Goal: Communication & Community: Answer question/provide support

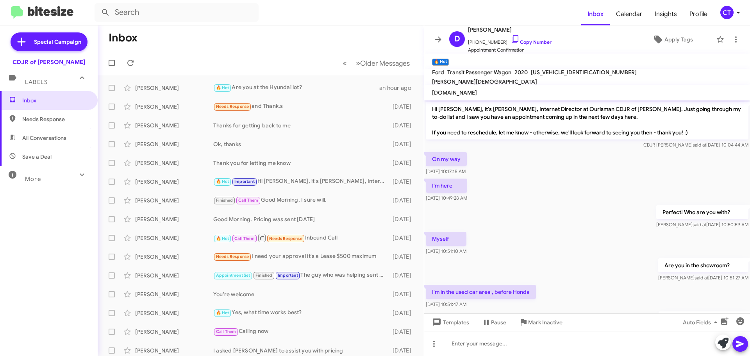
scroll to position [23, 0]
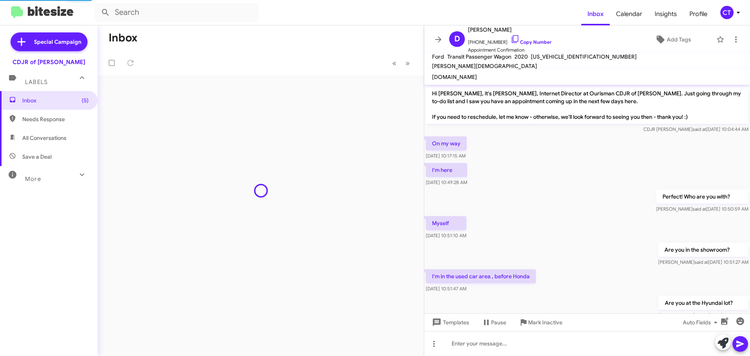
scroll to position [23, 0]
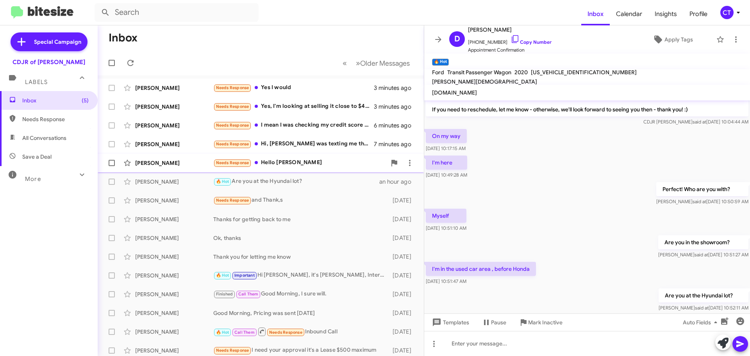
click at [268, 161] on div "Needs Response Hello Ms. Taylor" at bounding box center [299, 162] width 173 height 9
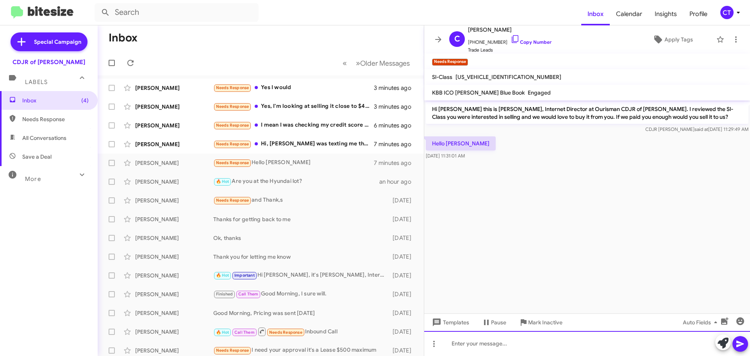
click at [479, 349] on div at bounding box center [587, 343] width 326 height 25
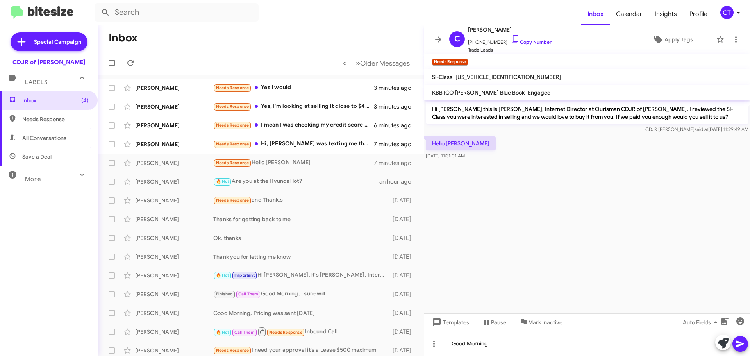
click at [745, 348] on icon at bounding box center [740, 343] width 9 height 9
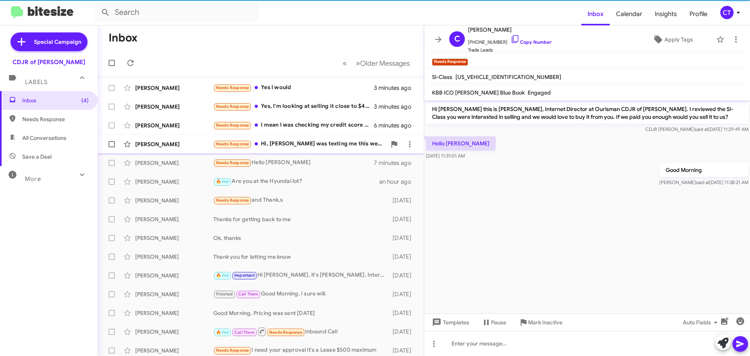
click at [299, 143] on div "Needs Response Hi, Byron was texting me this weekend. It's a conversation I'd b…" at bounding box center [299, 144] width 173 height 9
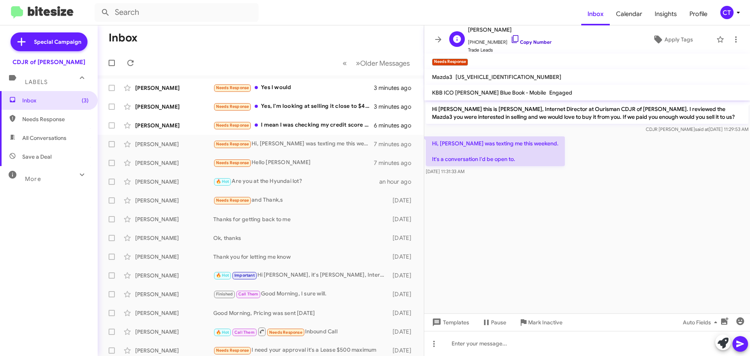
click at [511, 37] on icon at bounding box center [515, 38] width 9 height 9
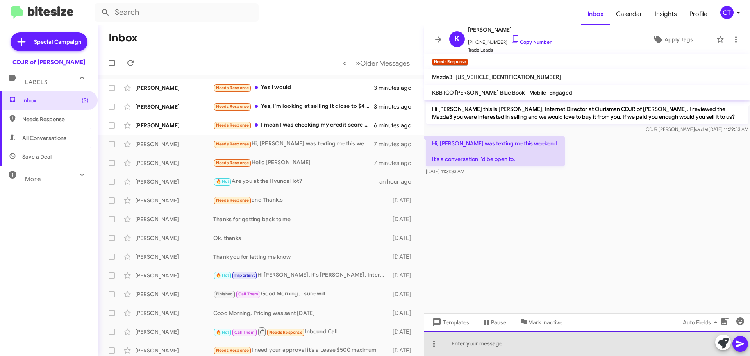
click at [510, 344] on div at bounding box center [587, 343] width 326 height 25
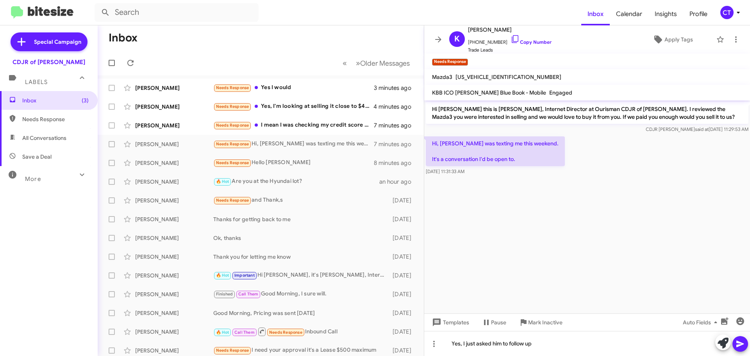
click at [748, 349] on div at bounding box center [732, 343] width 33 height 17
drag, startPoint x: 745, startPoint y: 347, endPoint x: 707, endPoint y: 345, distance: 38.7
click at [745, 347] on button at bounding box center [741, 344] width 16 height 16
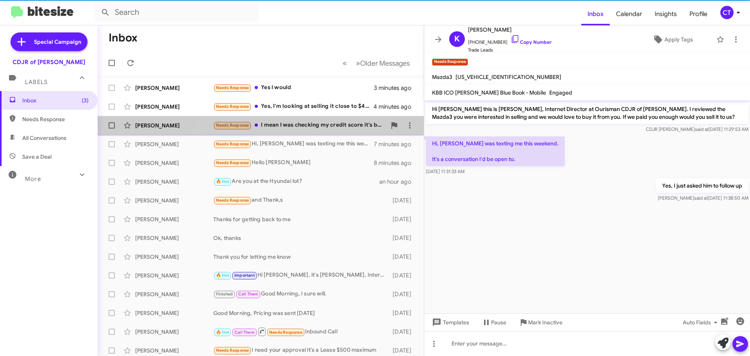
click at [286, 128] on div "Needs Response I mean I was checking my credit score it's bad it's unsder 500 I…" at bounding box center [299, 125] width 173 height 9
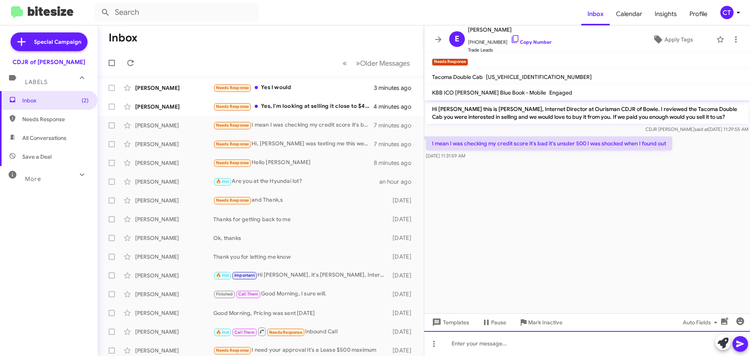
click at [513, 344] on div at bounding box center [587, 343] width 326 height 25
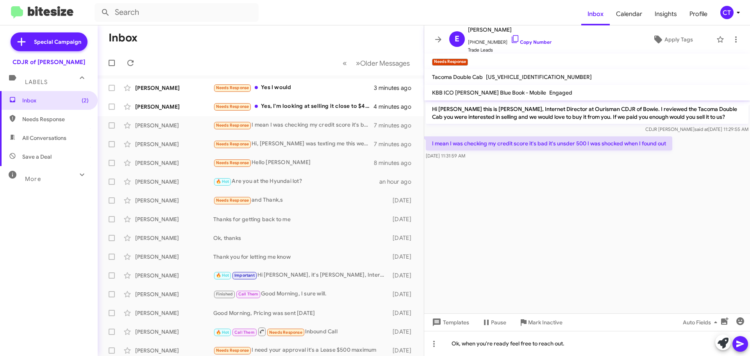
click at [741, 351] on span at bounding box center [740, 344] width 9 height 16
click at [316, 106] on div "Needs Response Yes, I'm looking at selling it close to $4,500 which is close to…" at bounding box center [299, 106] width 173 height 9
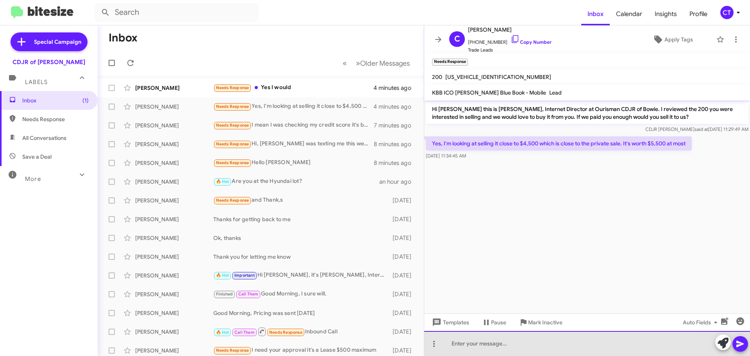
click at [525, 354] on div at bounding box center [587, 343] width 326 height 25
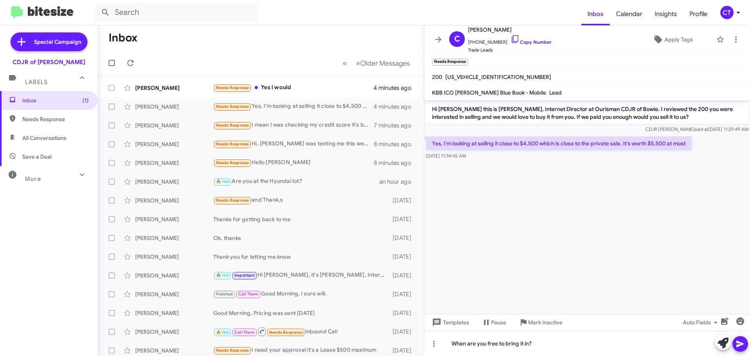
click at [747, 342] on button at bounding box center [741, 344] width 16 height 16
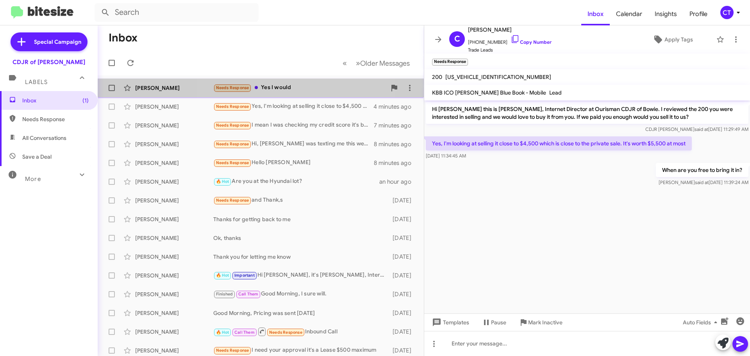
click at [303, 85] on div "Needs Response Yes I would" at bounding box center [299, 87] width 173 height 9
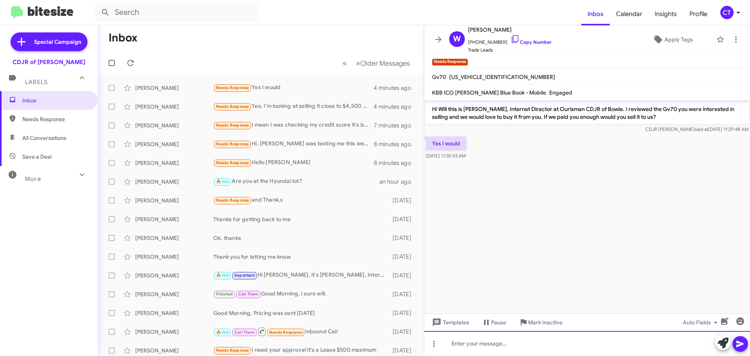
click at [482, 341] on div at bounding box center [587, 343] width 326 height 25
click at [561, 346] on div "Oh, great! Are you able to bring it in today ro tomorrow?" at bounding box center [587, 343] width 326 height 25
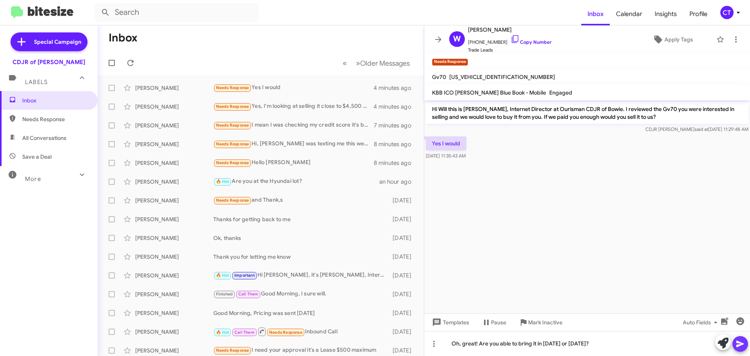
click at [743, 347] on icon at bounding box center [740, 343] width 9 height 9
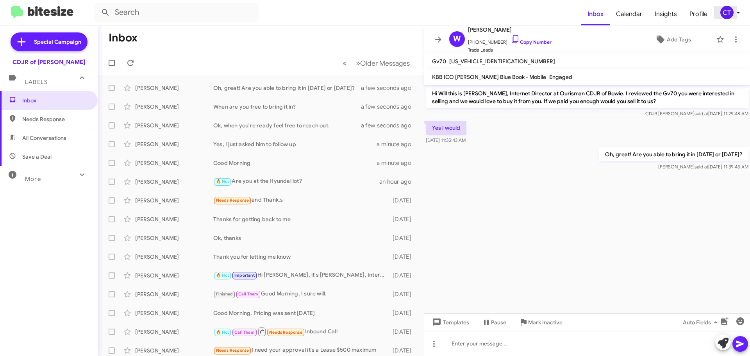
click at [736, 15] on icon at bounding box center [738, 12] width 9 height 9
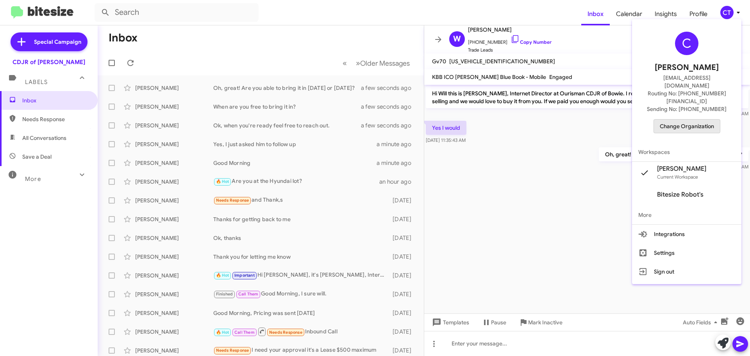
click at [691, 120] on span "Change Organization" at bounding box center [687, 126] width 54 height 13
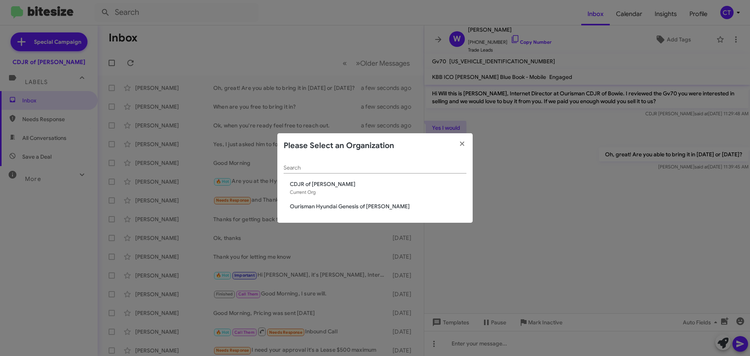
click at [312, 203] on span "Ourisman Hyundai Genesis of [PERSON_NAME]" at bounding box center [378, 206] width 177 height 8
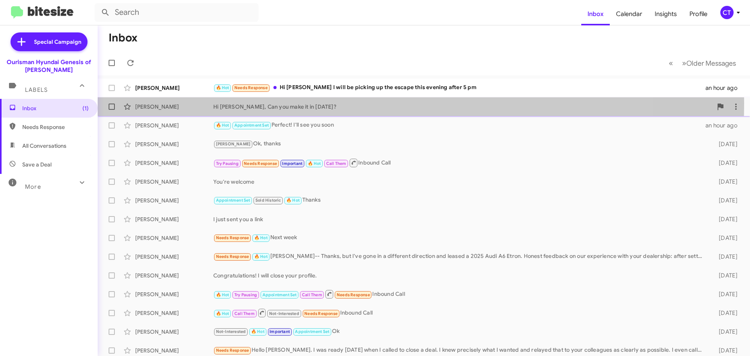
click at [302, 103] on div "Hi Arthur, Can you make it in today?" at bounding box center [462, 107] width 499 height 8
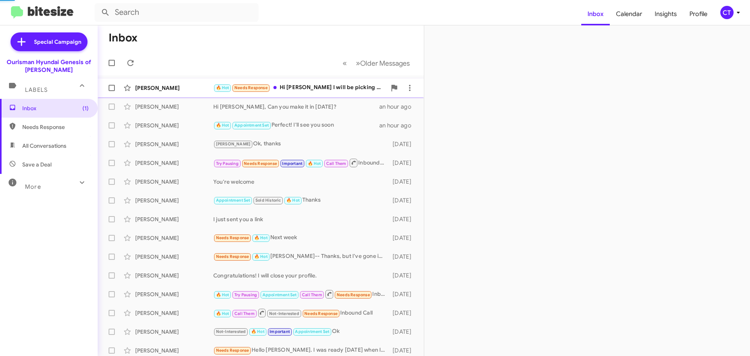
click at [310, 91] on div "🔥 Hot Needs Response Hi Ciara I will be picking up the escape this evening afte…" at bounding box center [299, 87] width 173 height 9
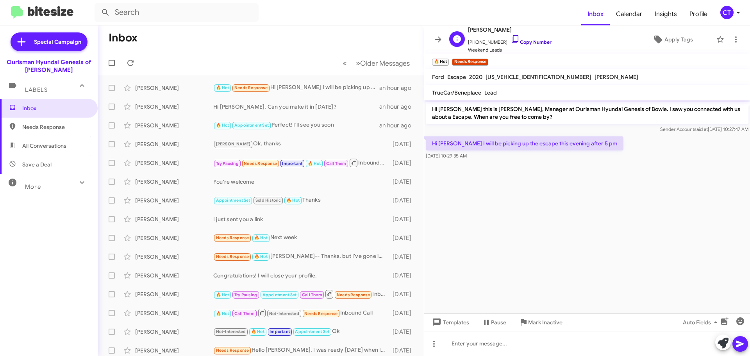
click at [511, 37] on icon at bounding box center [515, 38] width 9 height 9
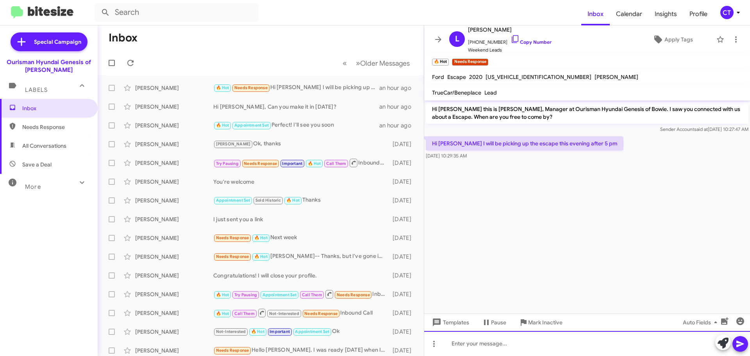
click at [520, 351] on div at bounding box center [587, 343] width 326 height 25
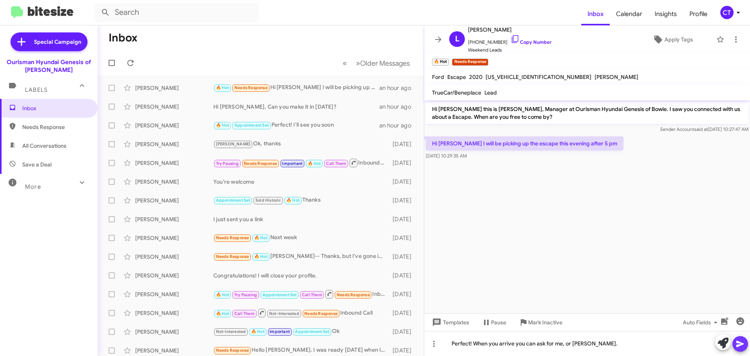
click at [741, 347] on icon at bounding box center [740, 343] width 9 height 9
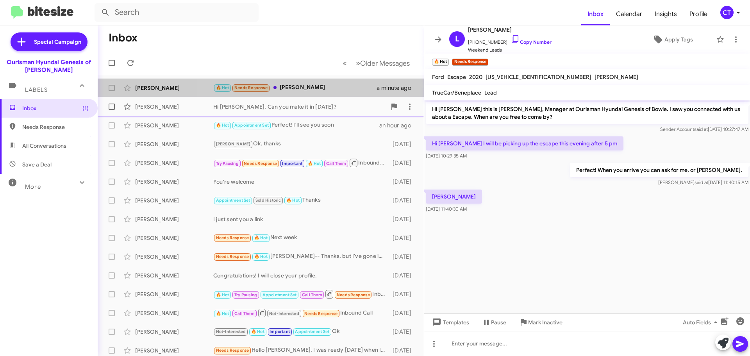
drag, startPoint x: 308, startPoint y: 89, endPoint x: 311, endPoint y: 102, distance: 14.0
click at [308, 89] on div "🔥 Hot Needs Response Ty" at bounding box center [294, 87] width 163 height 9
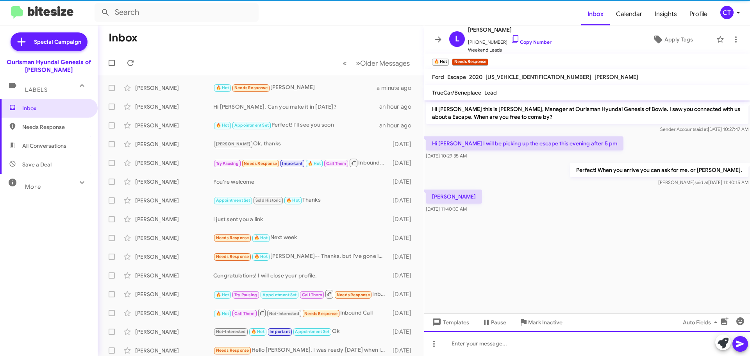
click at [478, 349] on div at bounding box center [587, 343] width 326 height 25
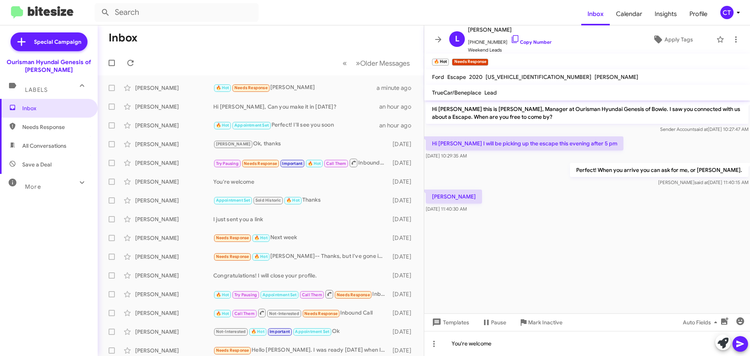
click at [741, 349] on span at bounding box center [740, 344] width 9 height 16
click at [735, 13] on icon at bounding box center [738, 12] width 9 height 9
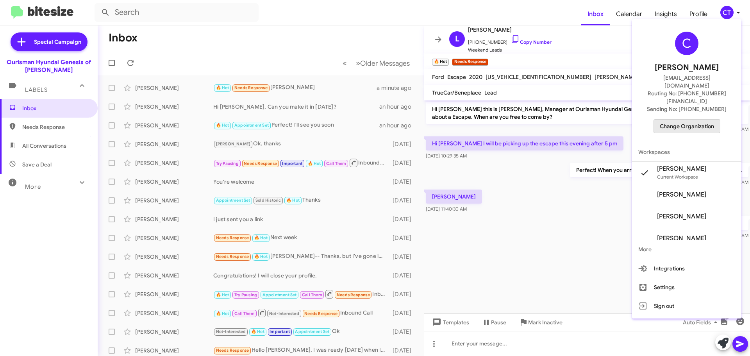
click at [695, 118] on div "C Ciara Taylor ctaylor@ourismancars.com Routing No: +1 (301) 390-0880 Sending N…" at bounding box center [686, 82] width 109 height 120
click at [714, 120] on span "Change Organization" at bounding box center [687, 126] width 54 height 13
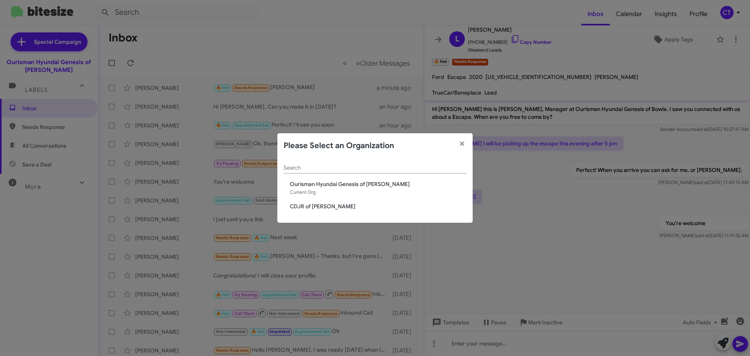
click at [321, 205] on span "CDJR of Bowie" at bounding box center [378, 206] width 177 height 8
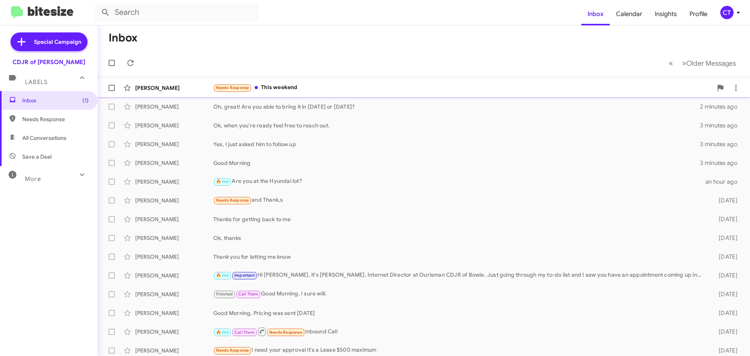
click at [290, 84] on div "Needs Response This weekend" at bounding box center [462, 87] width 499 height 9
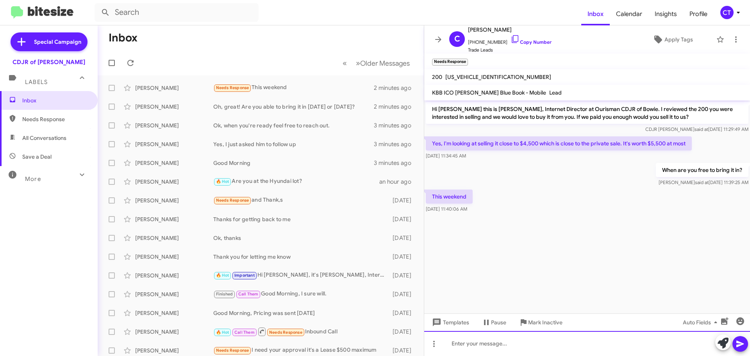
click at [497, 347] on div at bounding box center [587, 343] width 326 height 25
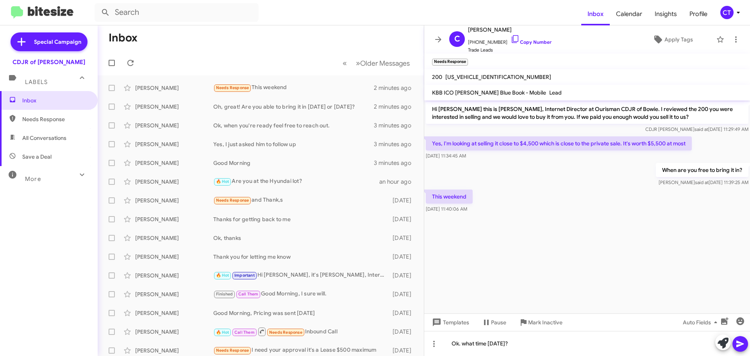
click at [743, 346] on icon at bounding box center [740, 343] width 9 height 9
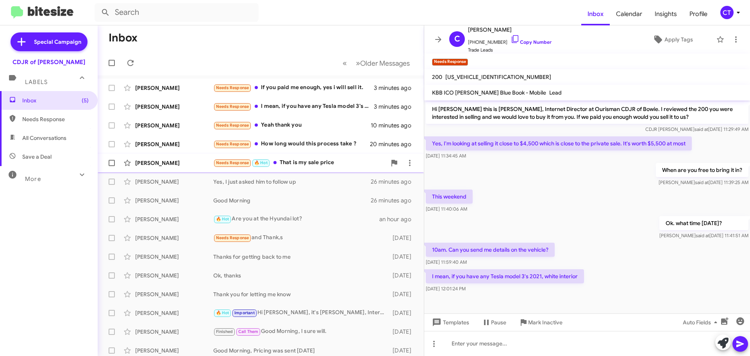
click at [290, 166] on div "Needs Response 🔥 Hot That is my sale price" at bounding box center [299, 162] width 173 height 9
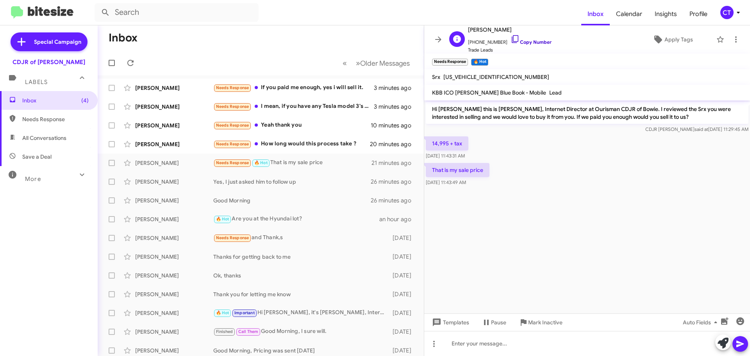
click at [512, 39] on icon at bounding box center [515, 39] width 7 height 8
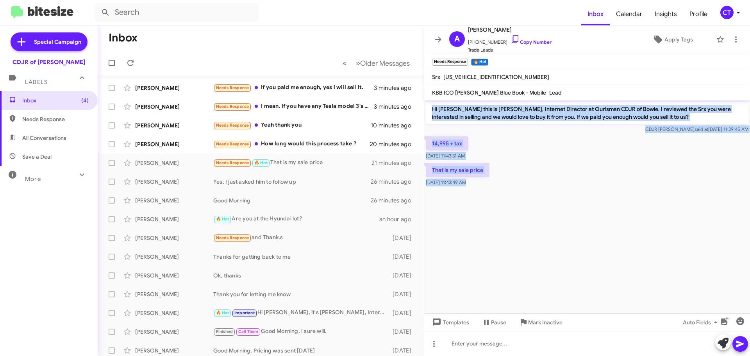
drag, startPoint x: 428, startPoint y: 104, endPoint x: 506, endPoint y: 192, distance: 117.9
click at [506, 192] on cdk-virtual-scroll-viewport "Hi [PERSON_NAME] this is [PERSON_NAME], Internet Director at Ourisman CDJR of B…" at bounding box center [587, 206] width 326 height 213
copy div "Hi [PERSON_NAME] this is [PERSON_NAME], Internet Director at Ourisman CDJR of B…"
click at [507, 247] on cdk-virtual-scroll-viewport "Hi [PERSON_NAME] this is [PERSON_NAME], Internet Director at Ourisman CDJR of B…" at bounding box center [587, 206] width 326 height 213
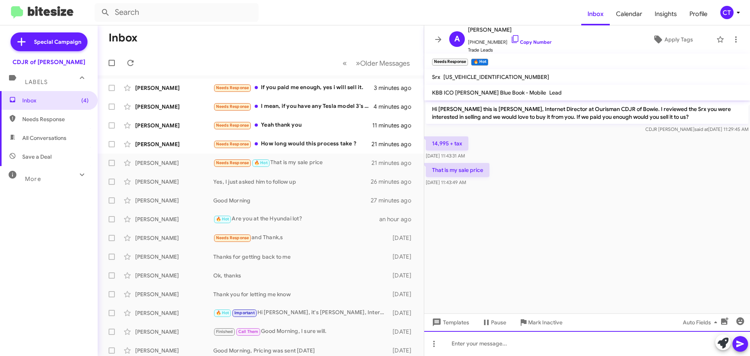
click at [487, 347] on div at bounding box center [587, 343] width 326 height 25
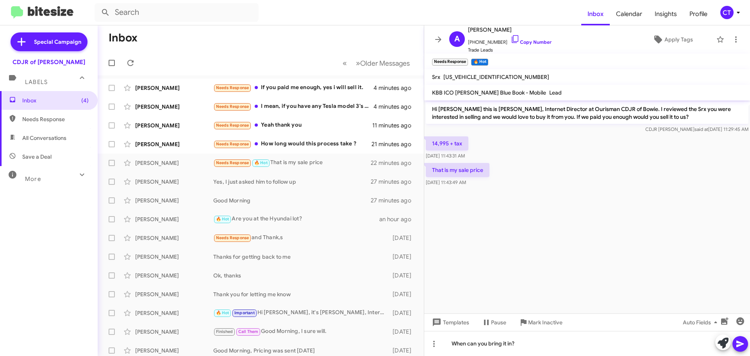
click at [740, 346] on icon at bounding box center [740, 343] width 9 height 9
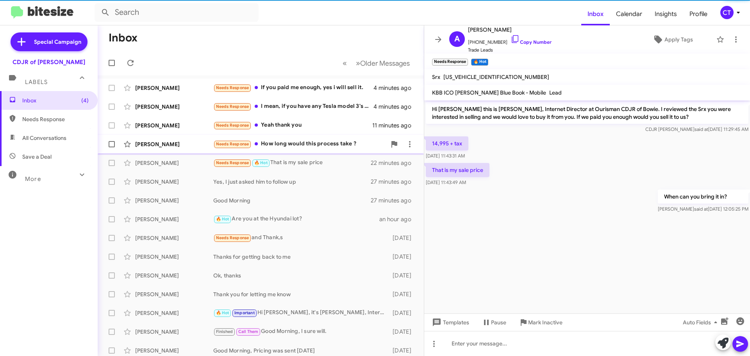
click at [276, 146] on div "Needs Response How long would this process take ?" at bounding box center [299, 144] width 173 height 9
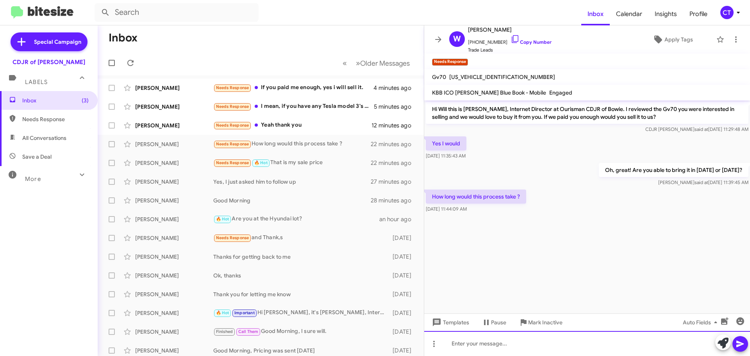
click at [483, 347] on div at bounding box center [587, 343] width 326 height 25
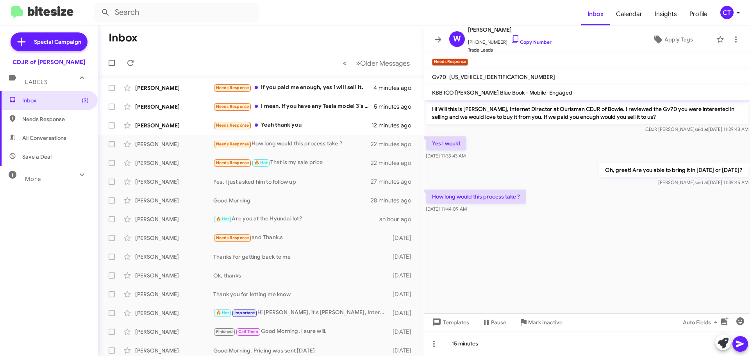
click at [741, 346] on icon at bounding box center [740, 343] width 9 height 9
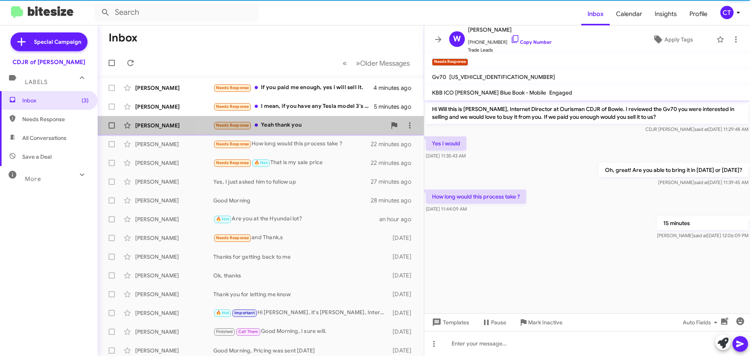
click at [286, 132] on div "[PERSON_NAME] Needs Response Yeah thank you 12 minutes ago" at bounding box center [261, 126] width 314 height 16
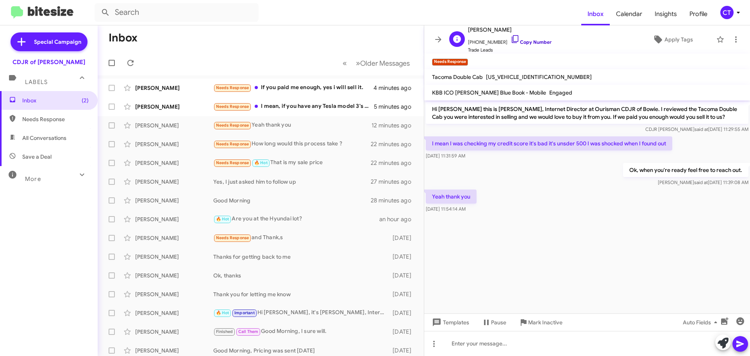
click at [511, 39] on icon at bounding box center [515, 38] width 9 height 9
drag, startPoint x: 428, startPoint y: 136, endPoint x: 515, endPoint y: 209, distance: 113.7
click at [515, 209] on div "Hi [PERSON_NAME] this is [PERSON_NAME], Internet Director at Ourisman CDJR of B…" at bounding box center [587, 157] width 326 height 114
copy div "I mean I was checking my credit score it's bad it's unsder 500 I was shocked wh…"
click at [279, 113] on div "Curtis Thurston Needs Response I mean, if you have any Tesla model 3's 2021, wh…" at bounding box center [261, 107] width 314 height 16
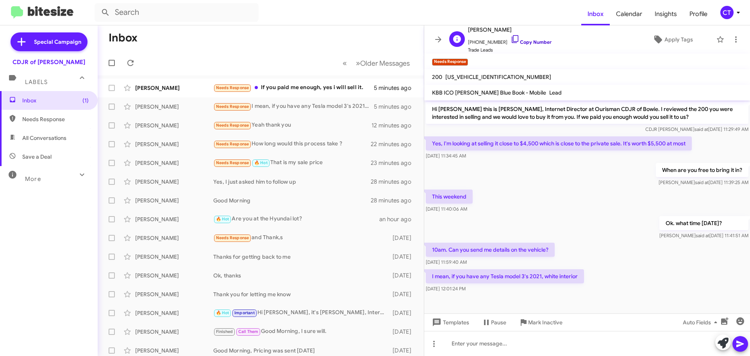
click at [511, 39] on icon at bounding box center [515, 38] width 9 height 9
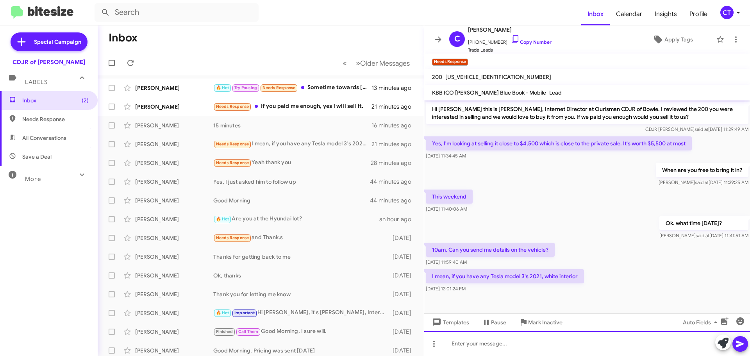
click at [494, 343] on div at bounding box center [587, 343] width 326 height 25
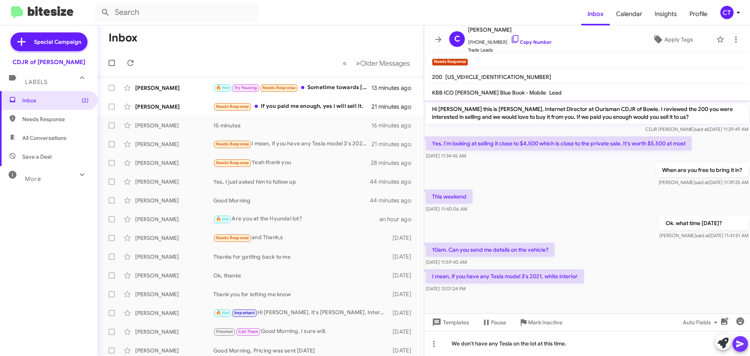
click at [743, 346] on icon at bounding box center [740, 343] width 9 height 9
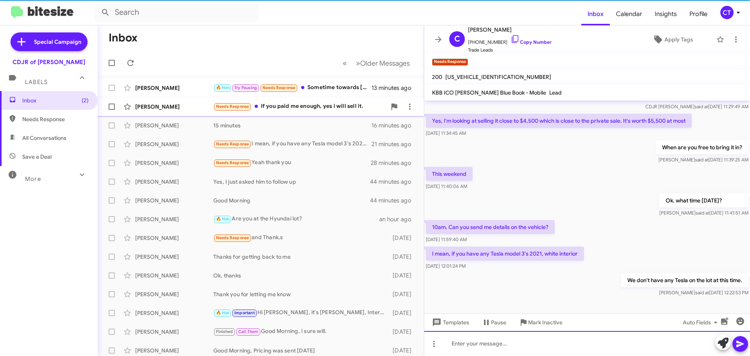
scroll to position [23, 0]
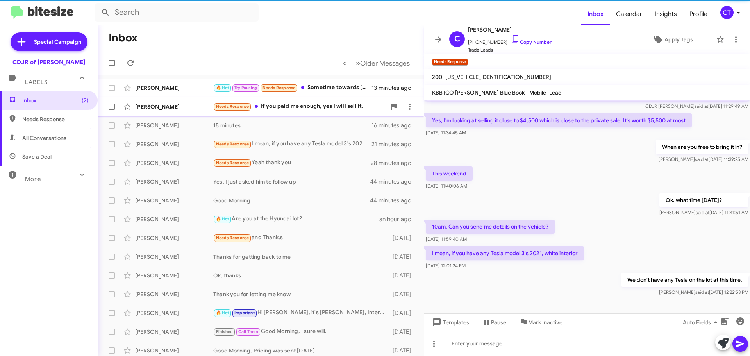
click at [339, 112] on div "Andre Chrstian Needs Response If you paid me enough, yes i will sell it. 21 min…" at bounding box center [261, 107] width 314 height 16
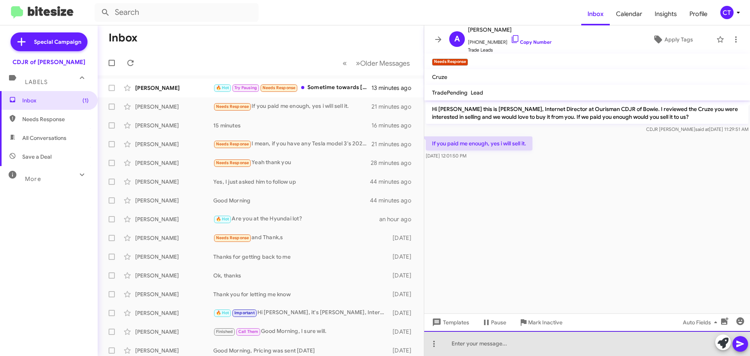
click at [512, 346] on div at bounding box center [587, 343] width 326 height 25
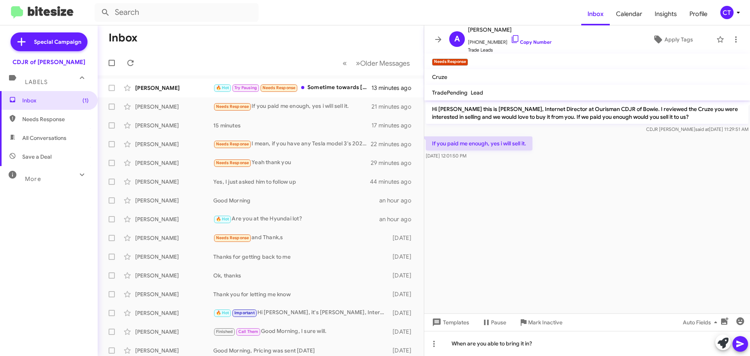
drag, startPoint x: 738, startPoint y: 348, endPoint x: 723, endPoint y: 347, distance: 14.5
click at [738, 348] on icon at bounding box center [740, 343] width 9 height 9
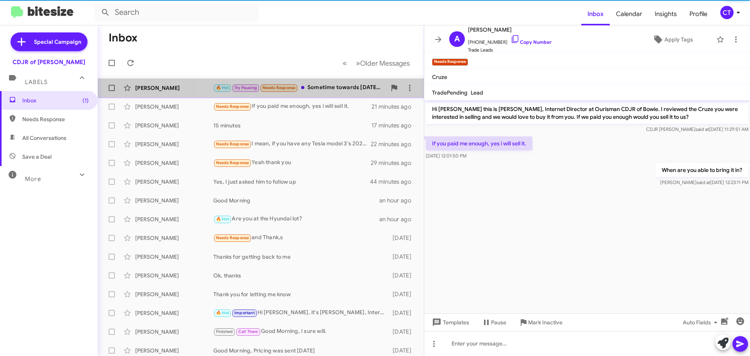
click at [352, 90] on div "🔥 Hot Try Pausing Needs Response Sometime towards Wednesday-Thursday" at bounding box center [299, 87] width 173 height 9
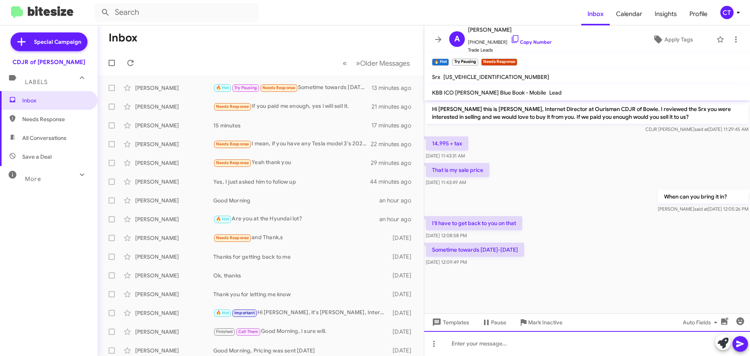
click at [486, 350] on div at bounding box center [587, 343] width 326 height 25
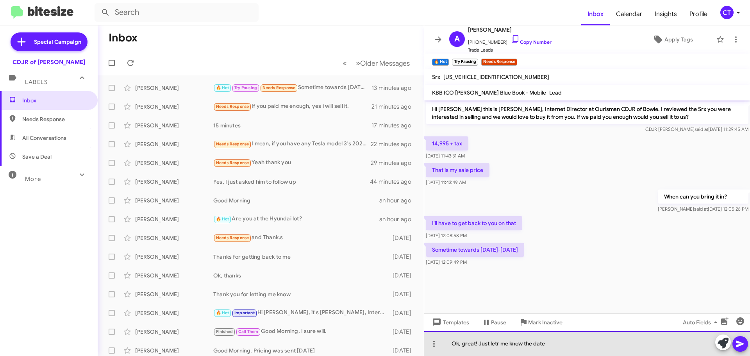
click at [499, 345] on div "Ok, great! Just letr me know the date" at bounding box center [587, 343] width 326 height 25
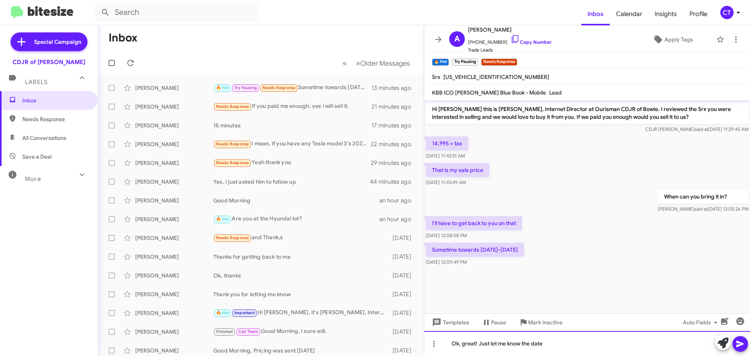
click at [555, 343] on div "Ok, great! Just let me know the date" at bounding box center [587, 343] width 326 height 25
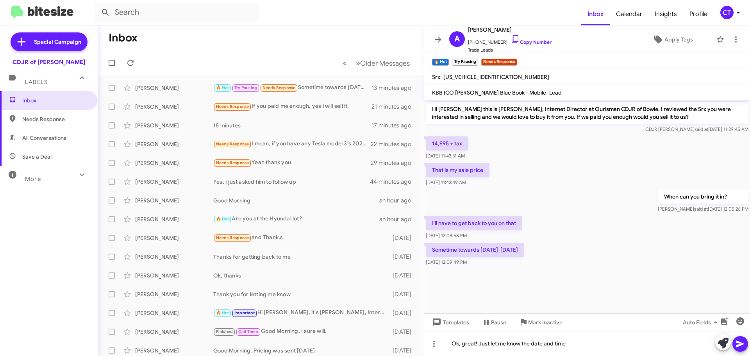
click at [744, 345] on icon at bounding box center [740, 343] width 9 height 9
drag, startPoint x: 734, startPoint y: 12, endPoint x: 730, endPoint y: 14, distance: 5.1
click at [734, 12] on icon at bounding box center [738, 12] width 9 height 9
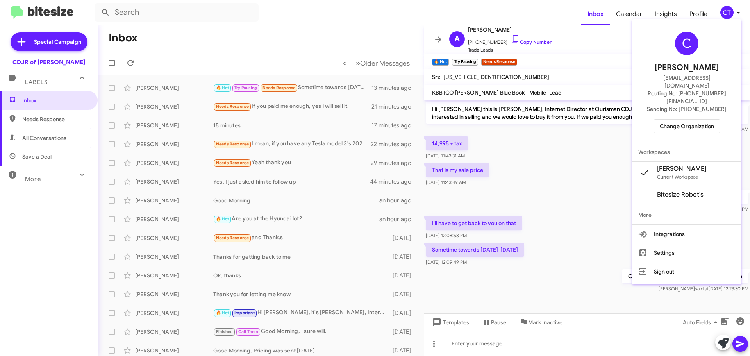
click at [675, 120] on span "Change Organization" at bounding box center [687, 126] width 54 height 13
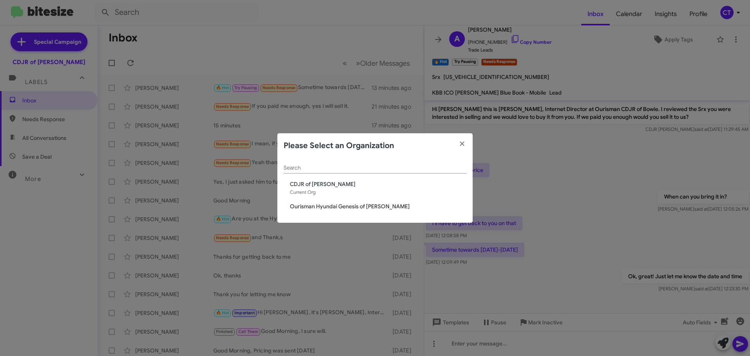
click at [340, 206] on span "Ourisman Hyundai Genesis of [PERSON_NAME]" at bounding box center [378, 206] width 177 height 8
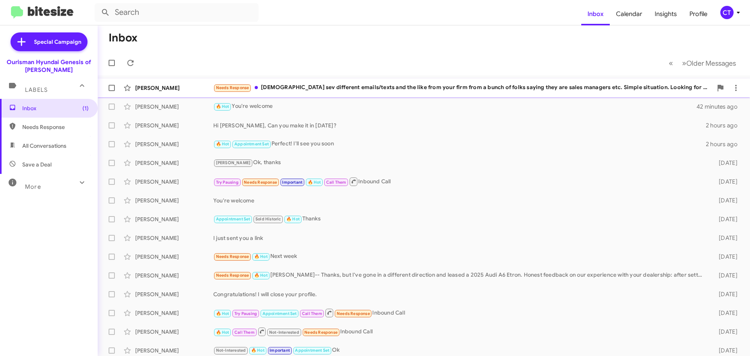
click at [352, 89] on div "Needs Response [DEMOGRAPHIC_DATA] sev different emails/texts and the like from …" at bounding box center [462, 87] width 499 height 9
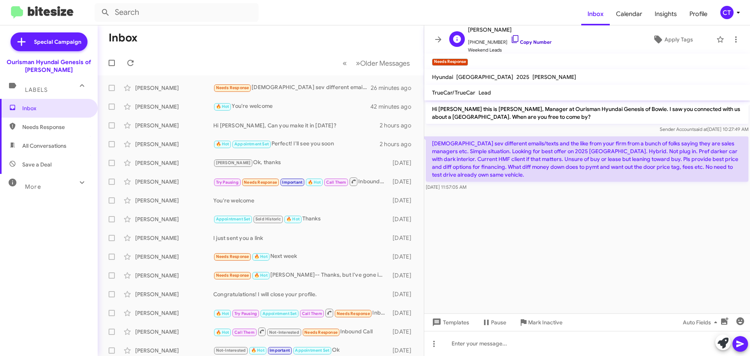
click at [511, 39] on icon at bounding box center [515, 38] width 9 height 9
drag, startPoint x: 432, startPoint y: 140, endPoint x: 504, endPoint y: 185, distance: 84.8
click at [504, 185] on div "[DEMOGRAPHIC_DATA] sev different emails/texts and the like from your firm from …" at bounding box center [587, 163] width 323 height 55
copy div "[DEMOGRAPHIC_DATA] sev different emails/texts and the like from your firm from …"
click at [736, 9] on icon at bounding box center [738, 12] width 9 height 9
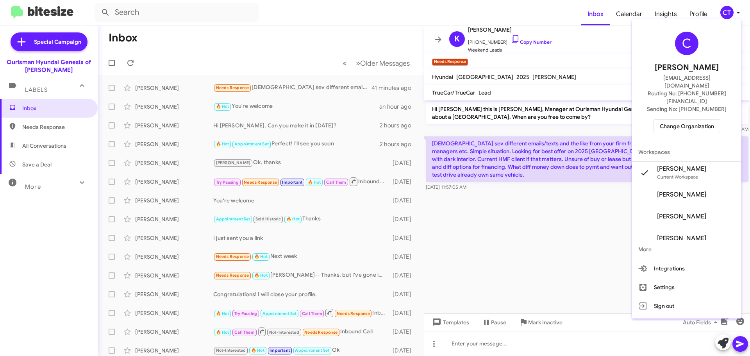
click at [687, 120] on span "Change Organization" at bounding box center [687, 126] width 54 height 13
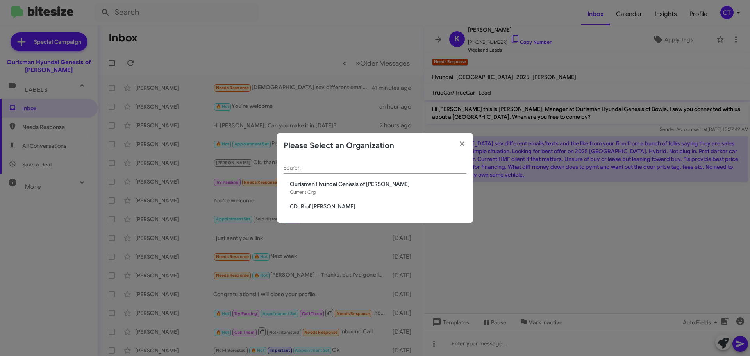
click at [322, 206] on span "CDJR of [PERSON_NAME]" at bounding box center [378, 206] width 177 height 8
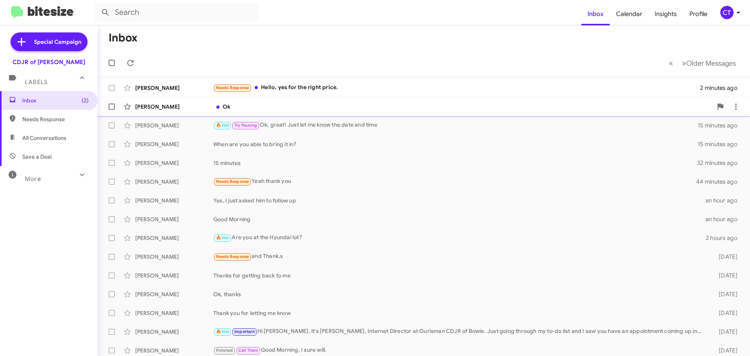
click at [295, 104] on div "Ok" at bounding box center [462, 107] width 499 height 8
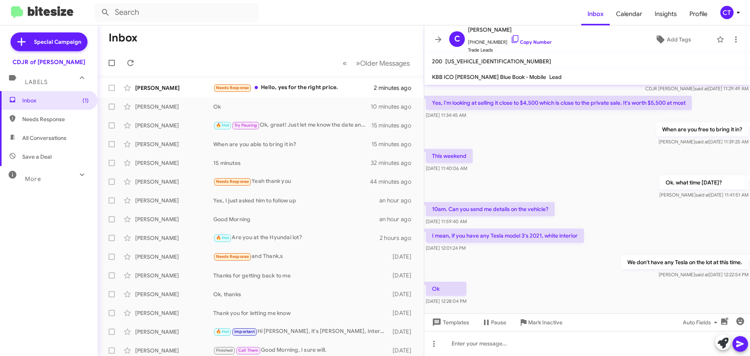
scroll to position [36, 0]
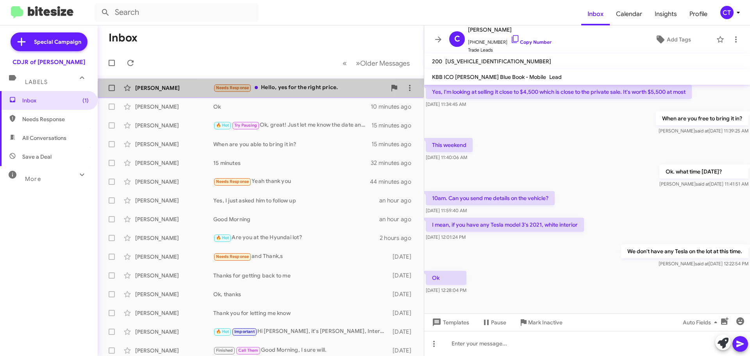
click at [276, 93] on div "Agnes Erskine Needs Response Hello, yes for the right price. 2 minutes ago" at bounding box center [261, 88] width 314 height 16
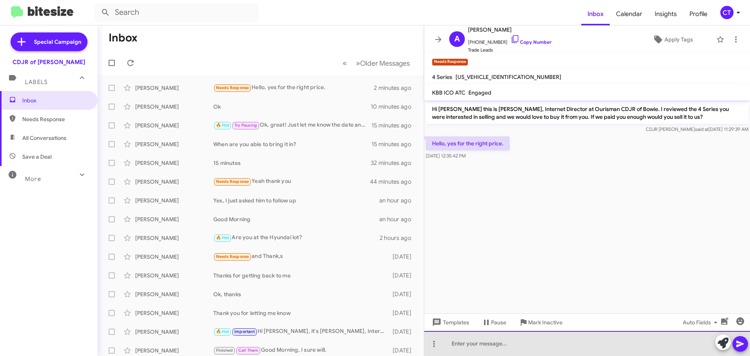
click at [505, 351] on div at bounding box center [587, 343] width 326 height 25
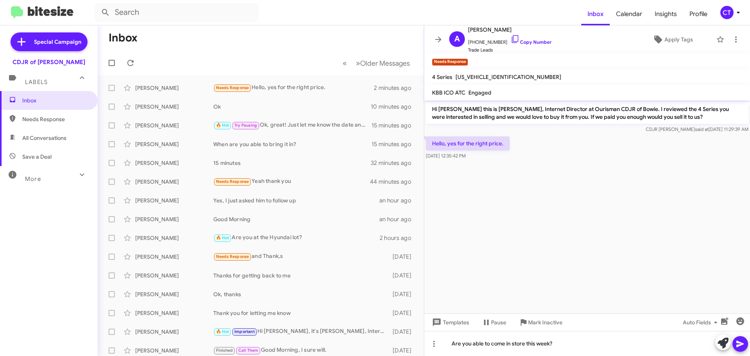
click at [740, 343] on icon at bounding box center [740, 344] width 7 height 7
